Goal: Information Seeking & Learning: Learn about a topic

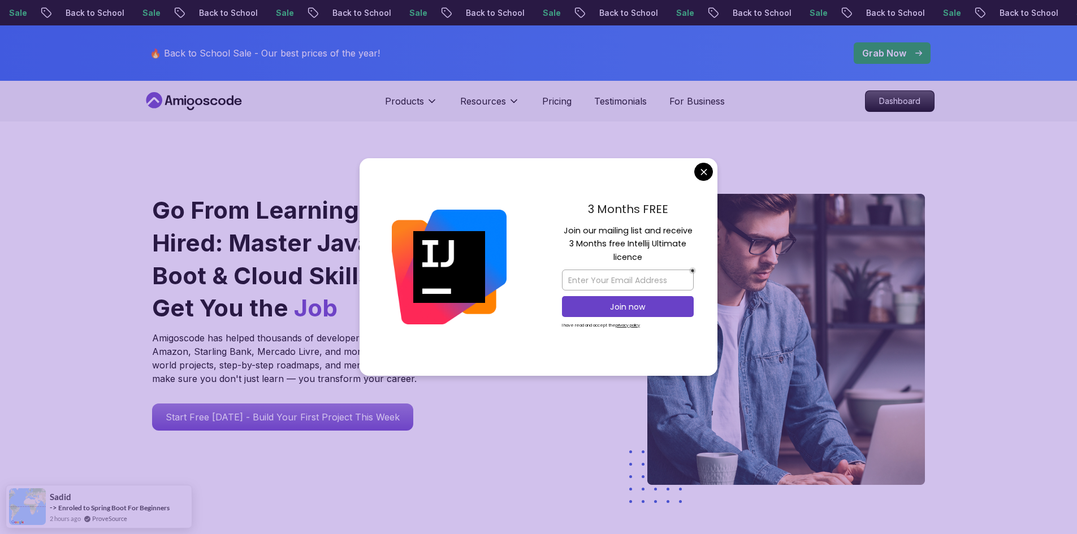
drag, startPoint x: 707, startPoint y: 175, endPoint x: 769, endPoint y: 152, distance: 66.4
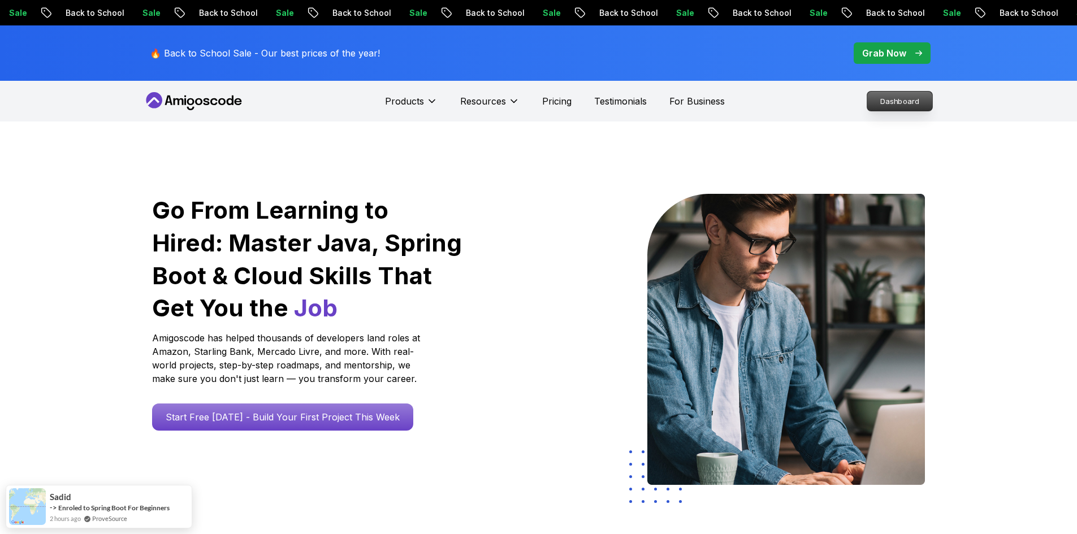
click at [882, 103] on p "Dashboard" at bounding box center [899, 101] width 65 height 19
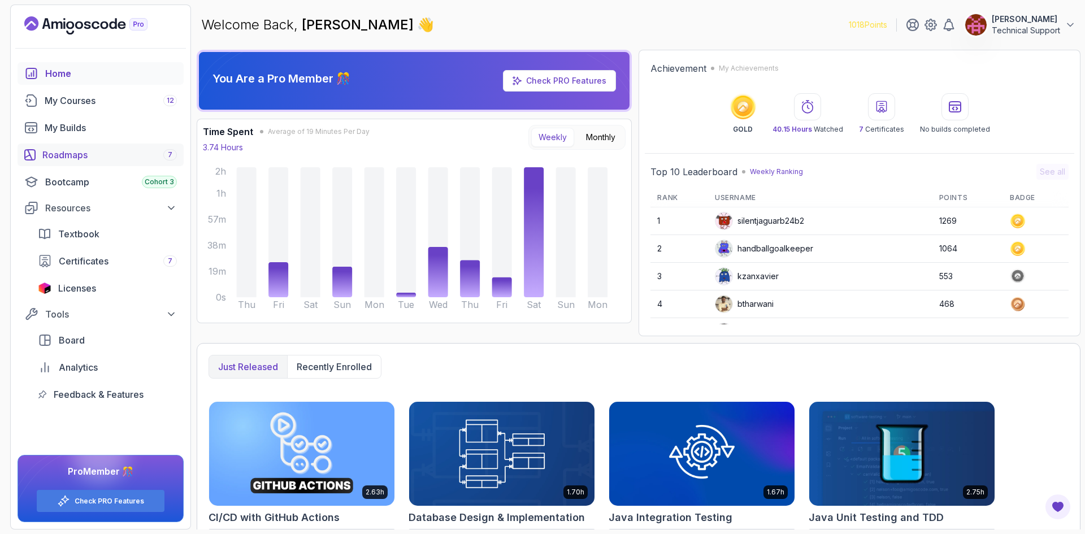
click at [94, 161] on div "Roadmaps 7" at bounding box center [109, 155] width 135 height 14
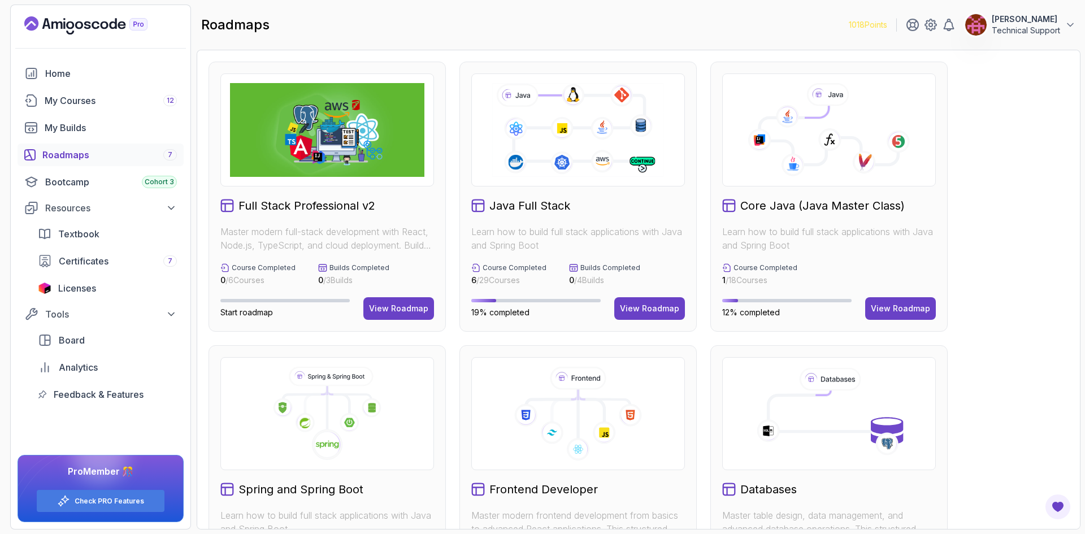
click at [1022, 292] on div "Full Stack Professional v2 Master modern full-stack development with React, Nod…" at bounding box center [639, 481] width 860 height 838
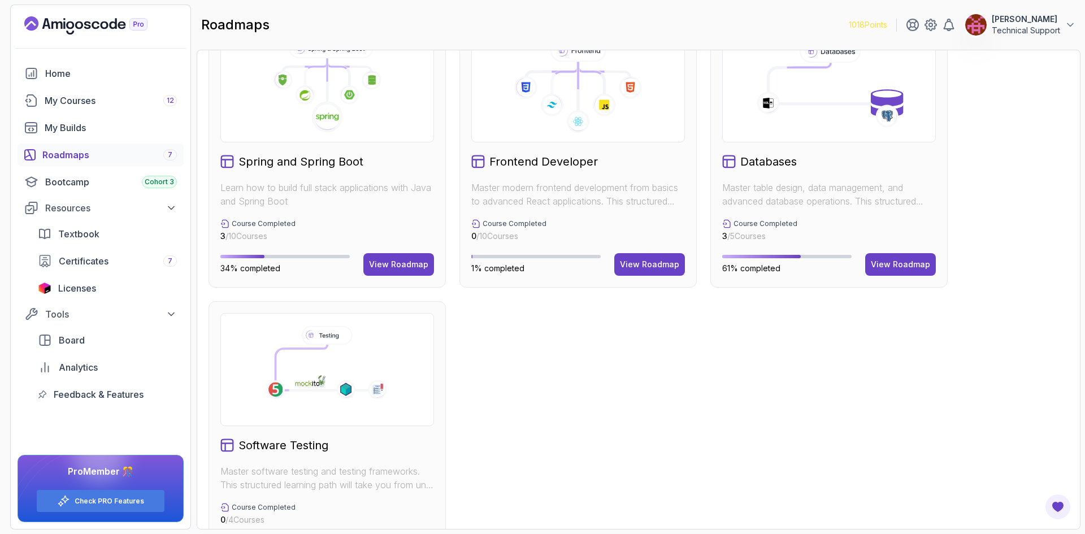
scroll to position [339, 0]
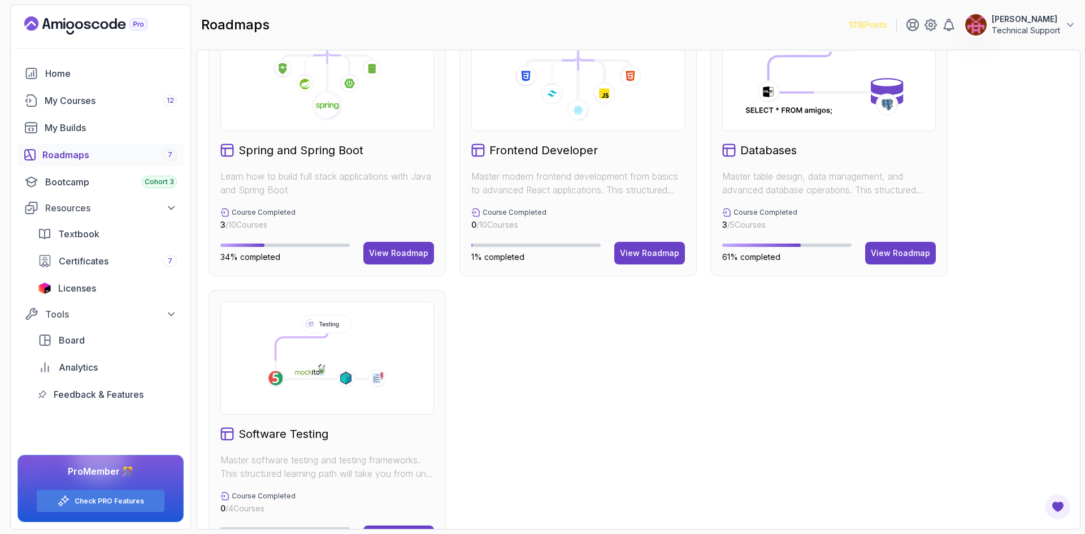
click at [564, 297] on div "Full Stack Professional v2 Master modern full-stack development with React, Nod…" at bounding box center [639, 141] width 860 height 838
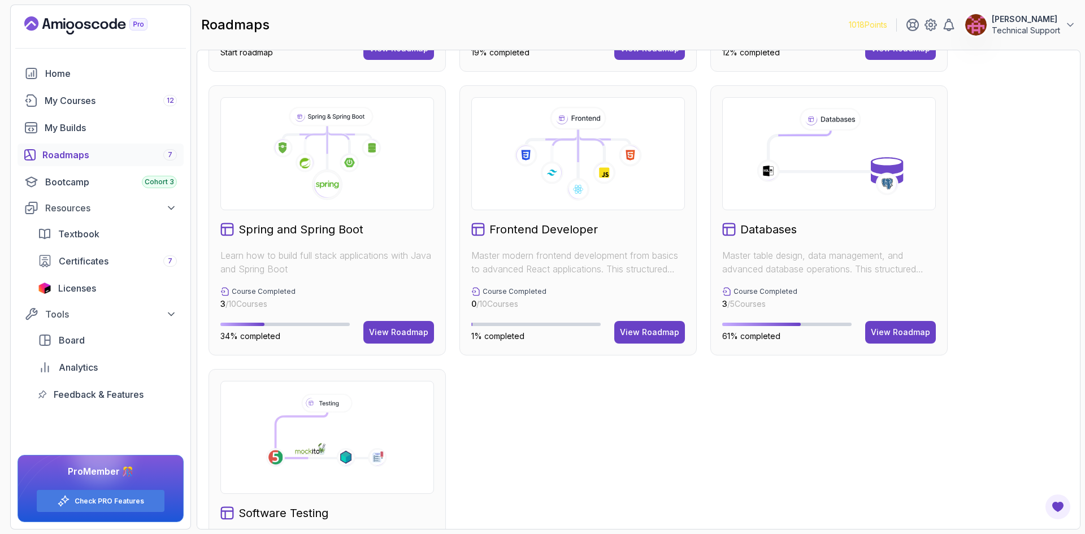
scroll to position [226, 0]
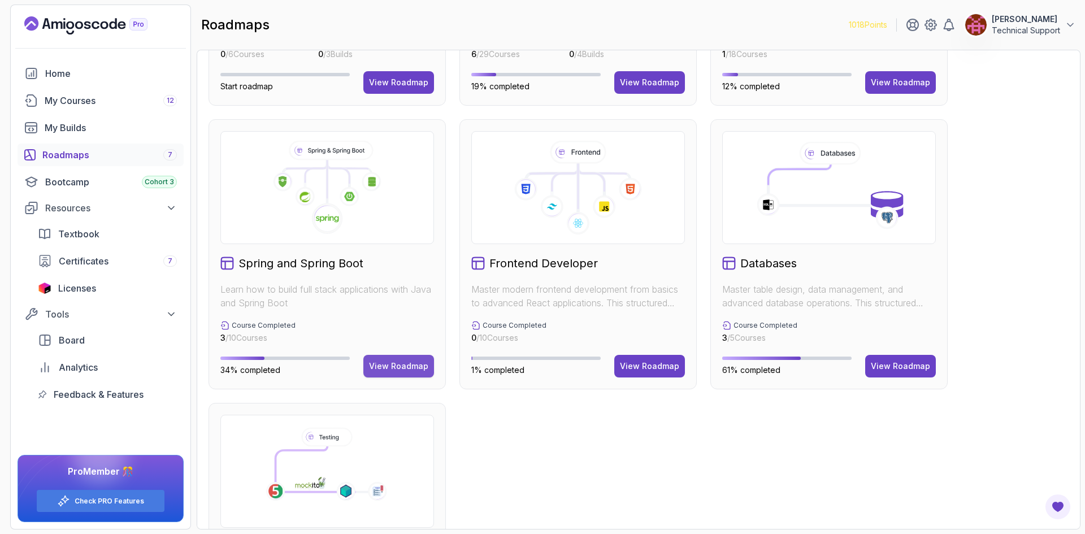
click at [414, 367] on div "View Roadmap" at bounding box center [398, 366] width 59 height 11
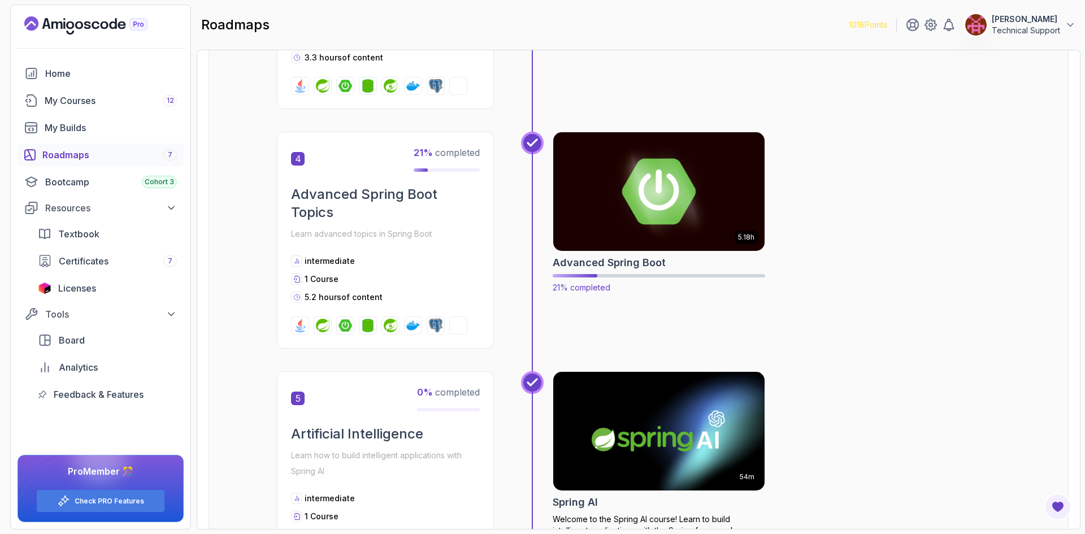
scroll to position [916, 0]
